Goal: Task Accomplishment & Management: Complete application form

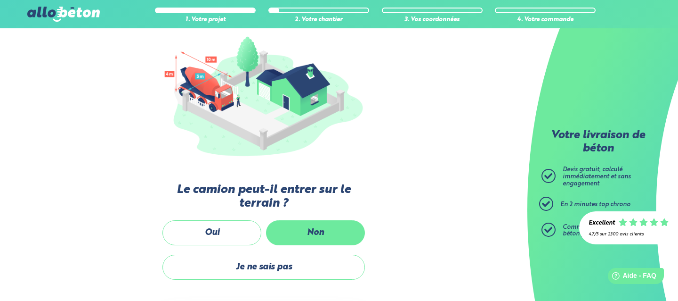
scroll to position [105, 0]
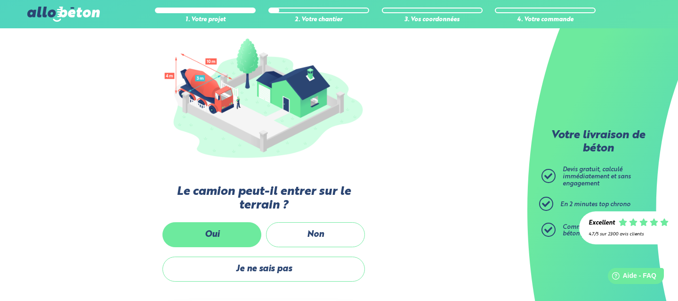
click at [254, 234] on label "Oui" at bounding box center [212, 234] width 99 height 25
click at [0, 0] on input "Oui" at bounding box center [0, 0] width 0 height 0
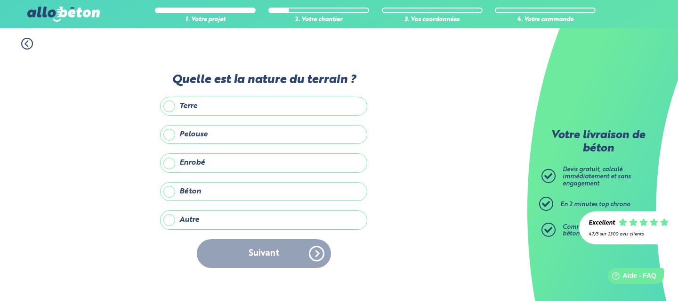
click at [220, 164] on label "Enrobé" at bounding box center [263, 162] width 207 height 19
click at [0, 0] on input "Enrobé" at bounding box center [0, 0] width 0 height 0
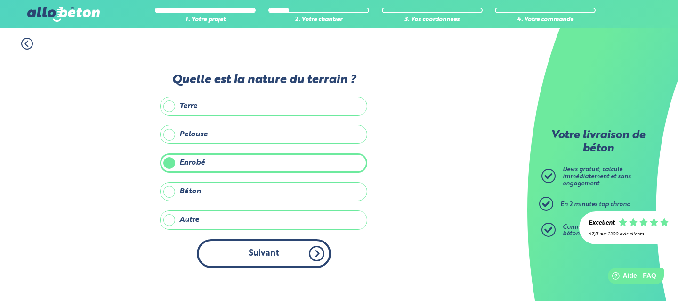
click at [271, 254] on button "Suivant" at bounding box center [264, 253] width 134 height 29
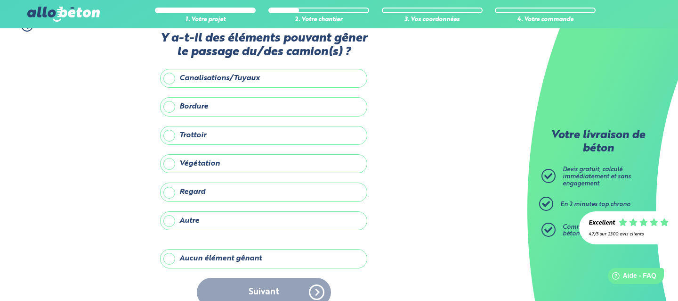
scroll to position [19, 0]
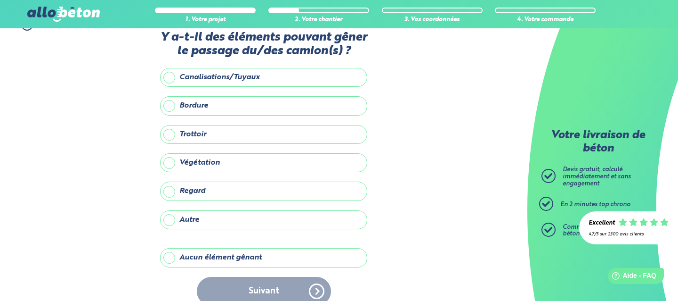
click at [232, 259] on label "Aucun élément gênant" at bounding box center [263, 257] width 207 height 19
click at [0, 0] on input "Aucun élément gênant" at bounding box center [0, 0] width 0 height 0
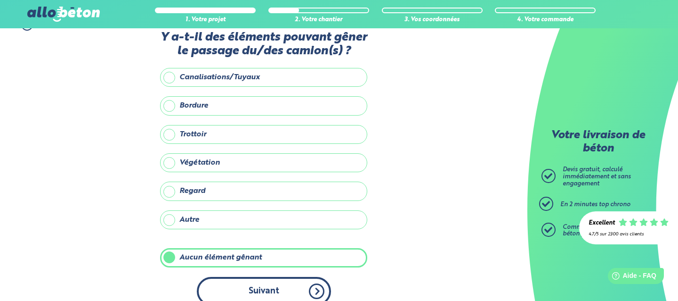
click at [248, 281] on button "Suivant" at bounding box center [264, 291] width 134 height 29
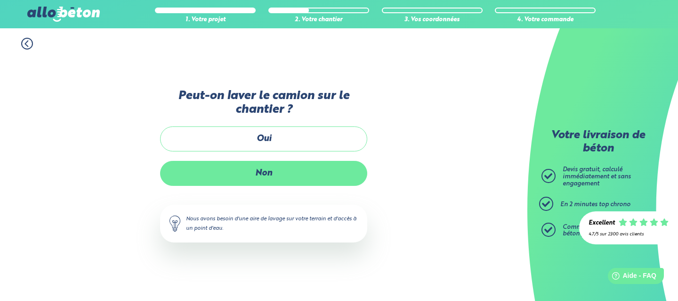
click at [273, 170] on label "Non" at bounding box center [263, 173] width 207 height 25
click at [0, 0] on input "Non" at bounding box center [0, 0] width 0 height 0
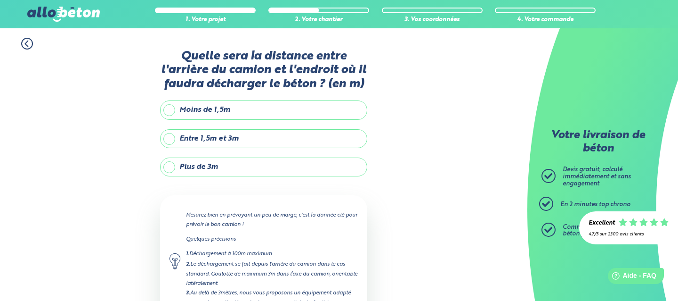
click at [249, 139] on label "Entre 1,5m et 3m" at bounding box center [263, 138] width 207 height 19
click at [0, 0] on input "Entre 1,5m et 3m" at bounding box center [0, 0] width 0 height 0
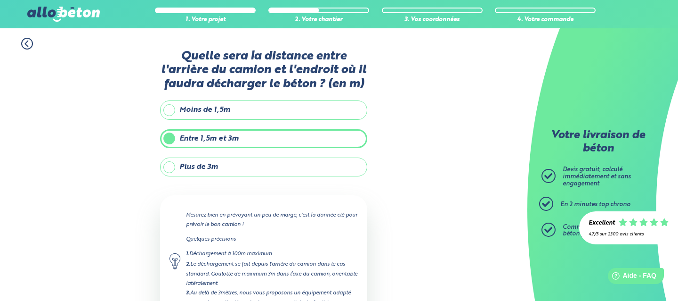
click at [432, 138] on div "1. Votre projet 2. Votre chantier 3. Vos coordonnées 4. Votre commande Quelle s…" at bounding box center [264, 205] width 528 height 355
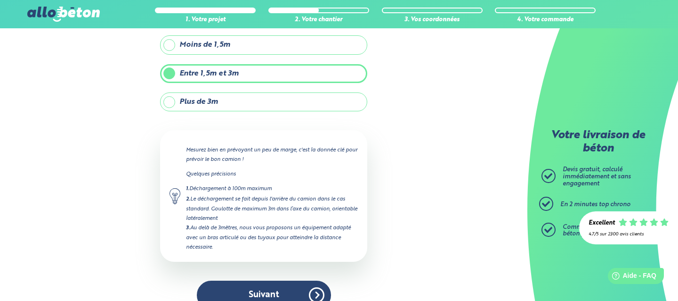
scroll to position [75, 0]
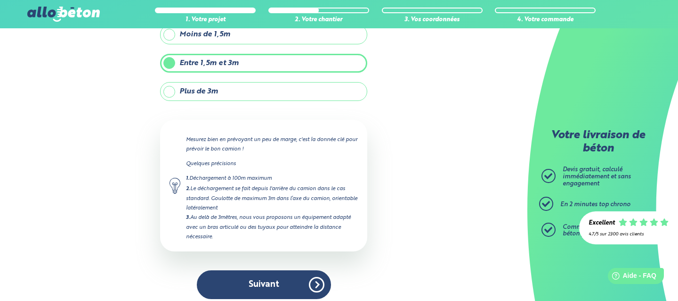
click at [265, 90] on label "Plus de 3m" at bounding box center [263, 91] width 207 height 19
click at [0, 0] on input "Plus de 3m" at bounding box center [0, 0] width 0 height 0
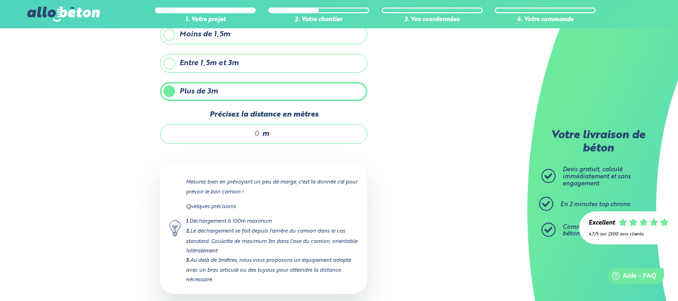
click at [288, 135] on div "m" at bounding box center [263, 134] width 207 height 20
type input "5"
click at [346, 128] on div "5 m" at bounding box center [263, 134] width 207 height 20
click at [407, 120] on div "1. Votre projet 2. Votre chantier 3. Vos coordonnées 4. Votre commande Quelle s…" at bounding box center [264, 152] width 528 height 398
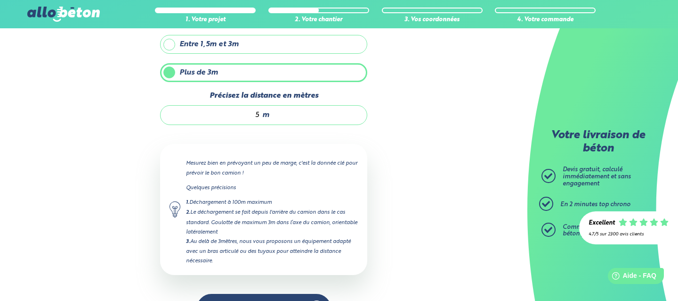
scroll to position [124, 0]
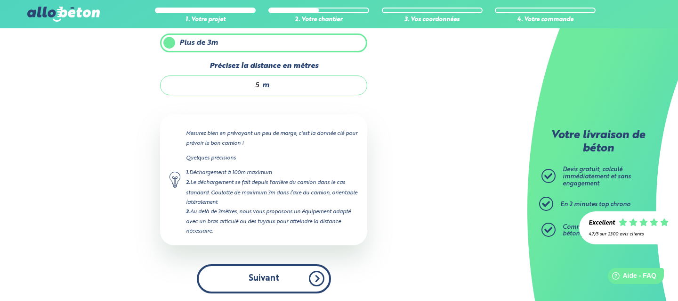
click at [279, 278] on button "Suivant" at bounding box center [264, 278] width 134 height 29
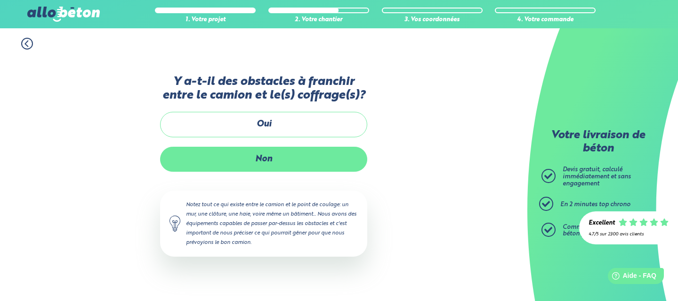
click at [276, 162] on label "Non" at bounding box center [263, 159] width 207 height 25
click at [0, 0] on input "Non" at bounding box center [0, 0] width 0 height 0
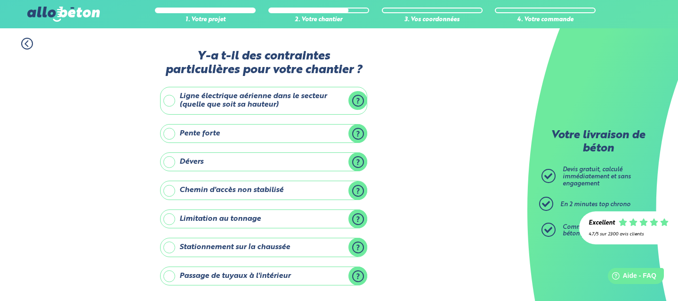
click at [445, 138] on div "1. Votre projet 2. Votre chantier 3. Vos coordonnées 4. Votre commande Y-a t-il…" at bounding box center [264, 232] width 528 height 408
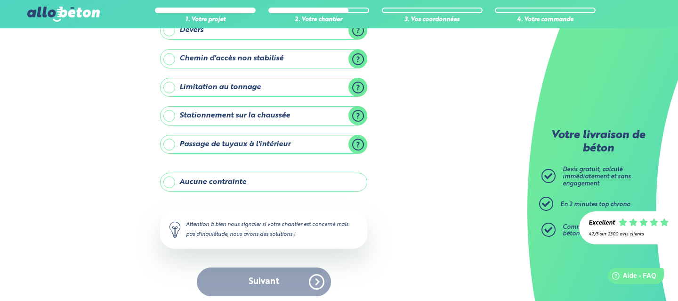
scroll to position [132, 0]
click at [302, 179] on label "Aucune contrainte" at bounding box center [263, 181] width 207 height 19
click at [0, 0] on input "Aucune contrainte" at bounding box center [0, 0] width 0 height 0
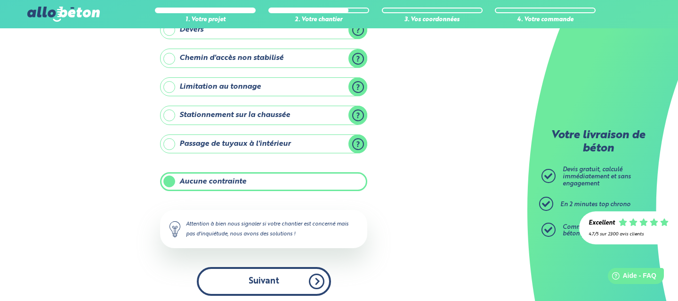
click at [295, 275] on button "Suivant" at bounding box center [264, 281] width 134 height 29
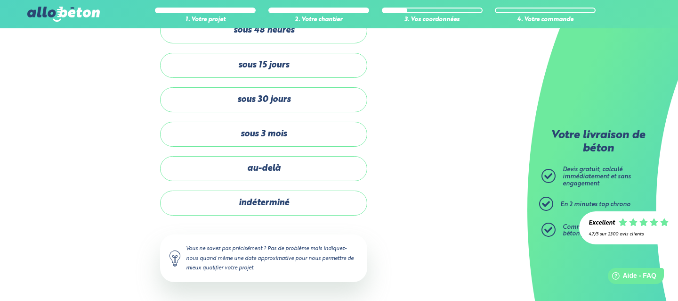
scroll to position [36, 0]
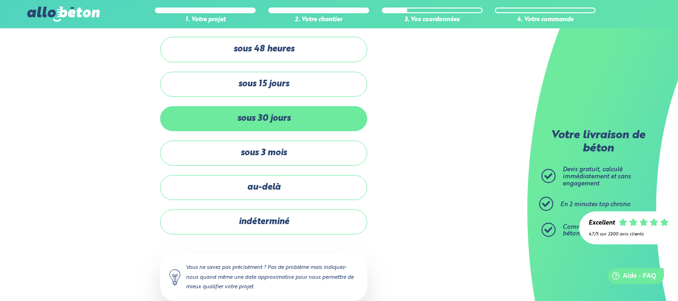
click at [318, 130] on label "sous 30 jours" at bounding box center [263, 118] width 207 height 25
click at [0, 0] on input "sous 30 jours" at bounding box center [0, 0] width 0 height 0
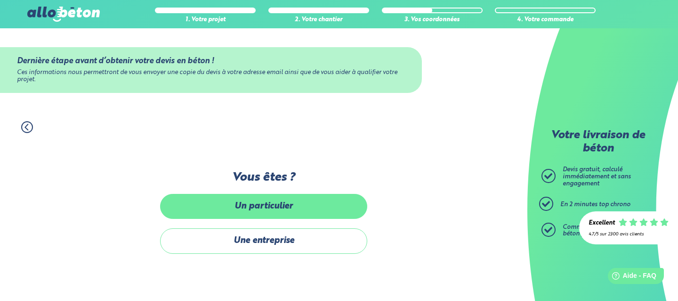
click at [309, 215] on label "Un particulier" at bounding box center [263, 206] width 207 height 25
click at [0, 0] on input "Un particulier" at bounding box center [0, 0] width 0 height 0
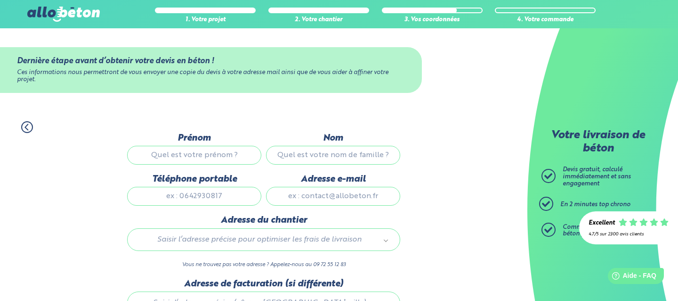
click at [229, 159] on input "Prénom" at bounding box center [194, 155] width 134 height 19
type input "Pierre-Alexandre"
type input "FLEURIT"
type input "0763425995"
type input "pierrealex56100@gmail.com"
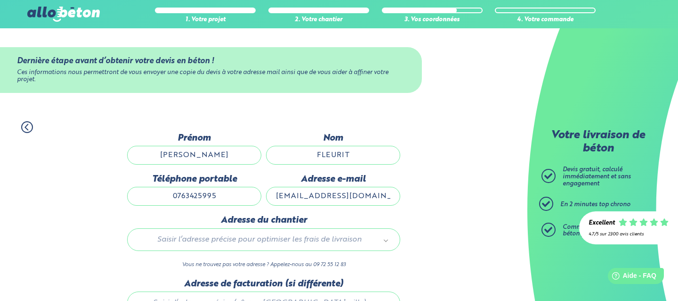
type input "9 Lotissement la Loge Charlotte"
click at [470, 175] on div "1. Votre projet 2. Votre chantier 3. Vos coordonnées 4. Votre commande Dernière…" at bounding box center [264, 250] width 528 height 277
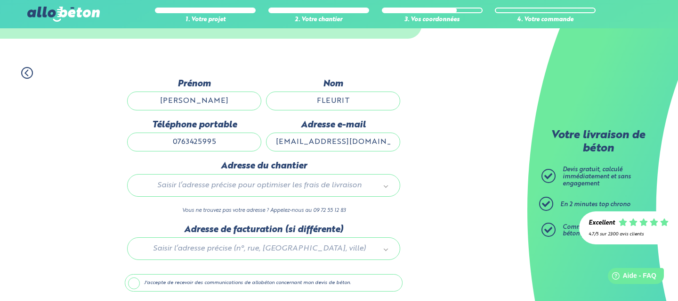
scroll to position [57, 0]
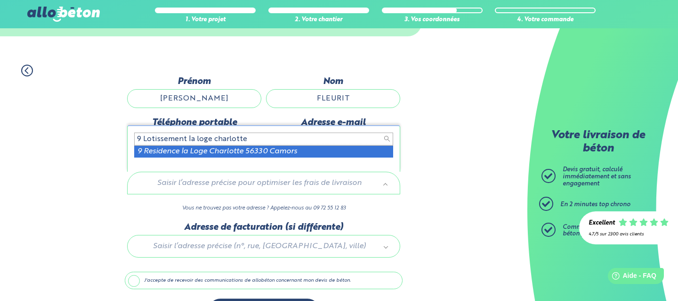
type input "9 Lotissement la loge charlotte"
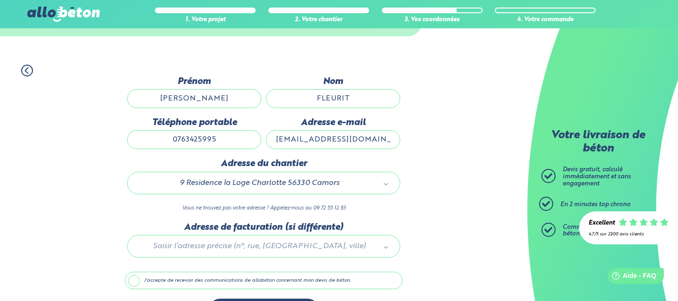
click at [400, 158] on div "Adresse du chantier 9 Residence la Loge Charlotte 56330 Camors 56031_85abko_000…" at bounding box center [264, 189] width 278 height 63
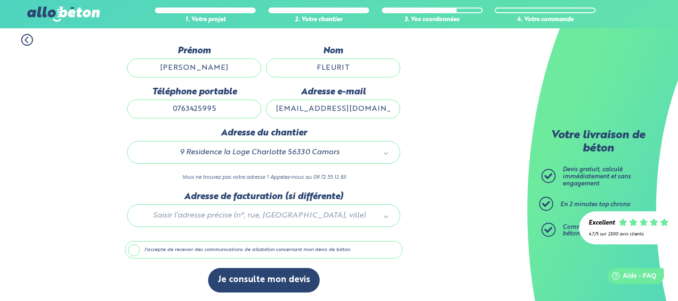
scroll to position [88, 0]
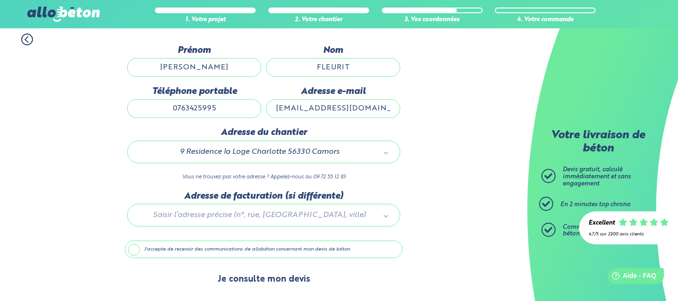
click at [276, 278] on button "Je consulte mon devis" at bounding box center [264, 279] width 112 height 24
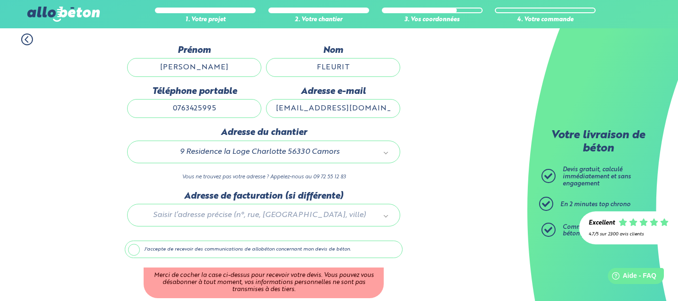
click at [281, 250] on label "J'accepte de recevoir des communications de allobéton concernant mon devis de b…" at bounding box center [264, 249] width 278 height 18
click at [0, 0] on input "J'accepte de recevoir des communications de allobéton concernant mon devis de b…" at bounding box center [0, 0] width 0 height 0
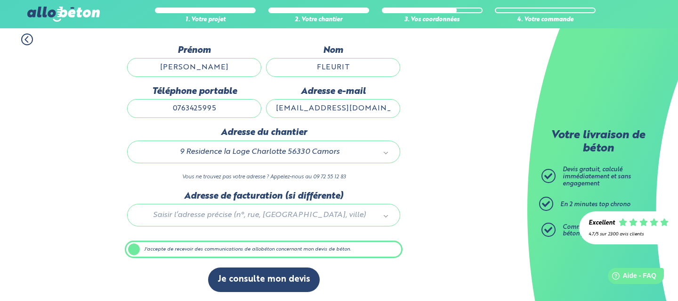
click at [469, 199] on div "1. Votre projet 2. Votre chantier 3. Vos coordonnées 4. Votre commande Dernière…" at bounding box center [264, 162] width 528 height 277
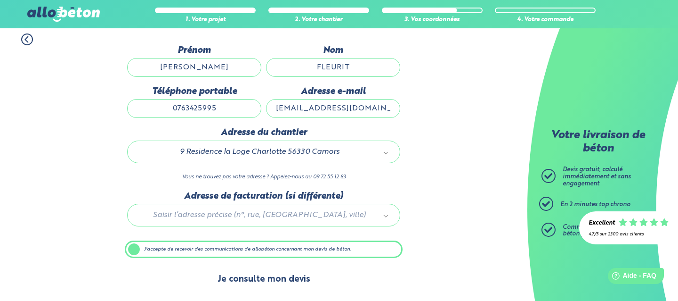
click at [291, 273] on button "Je consulte mon devis" at bounding box center [264, 279] width 112 height 24
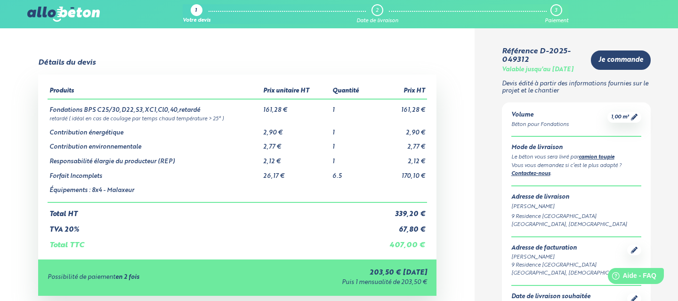
click at [459, 160] on div "Détails du devis Produits Prix unitaire HT Quantité Prix HT Fondations BPS C25/…" at bounding box center [237, 228] width 475 height 340
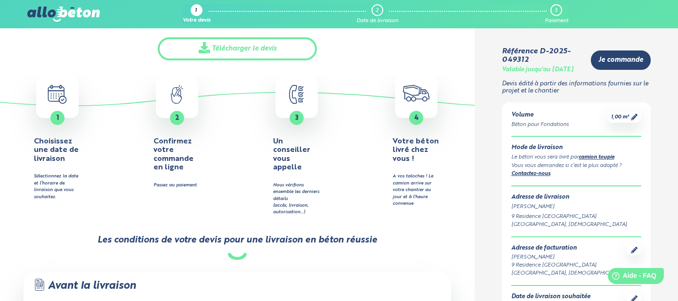
scroll to position [339, 0]
